Goal: Task Accomplishment & Management: Use online tool/utility

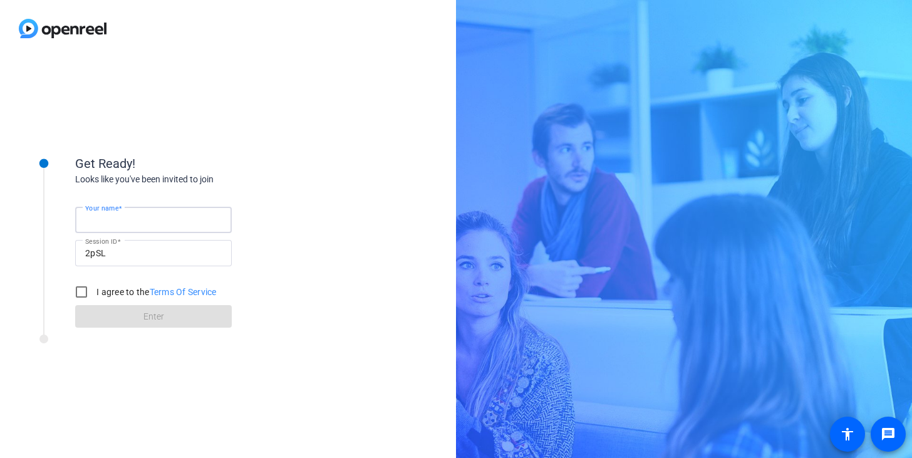
click at [180, 222] on input "Your name" at bounding box center [153, 219] width 137 height 15
type input "[PERSON_NAME]"
click at [79, 289] on input "I agree to the Terms Of Service" at bounding box center [81, 291] width 25 height 25
checkbox input "true"
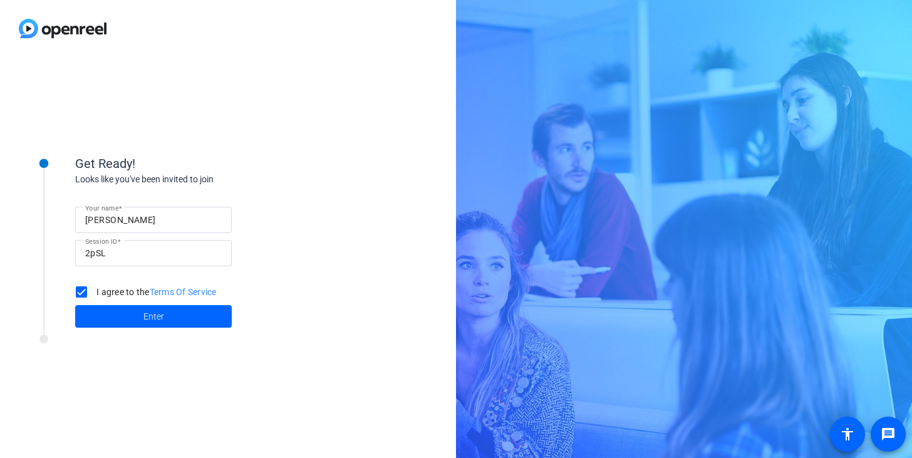
click at [116, 310] on span at bounding box center [153, 316] width 157 height 30
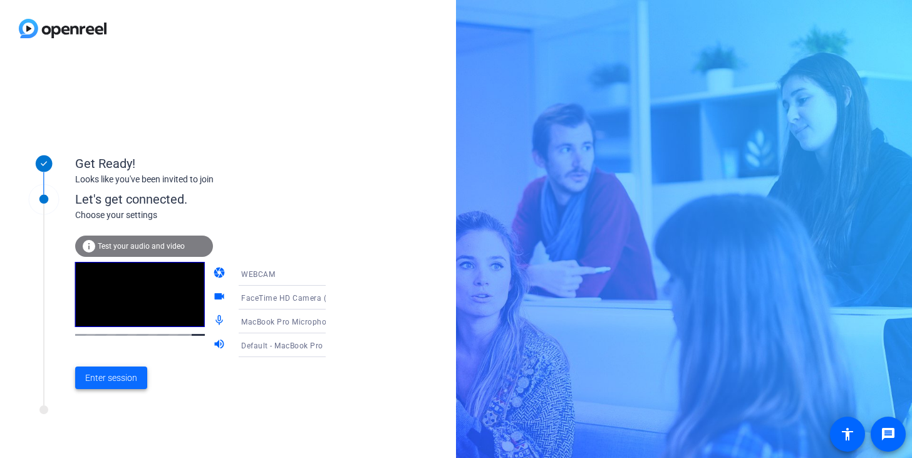
click at [117, 383] on span "Enter session" at bounding box center [111, 378] width 52 height 13
